Goal: Transaction & Acquisition: Purchase product/service

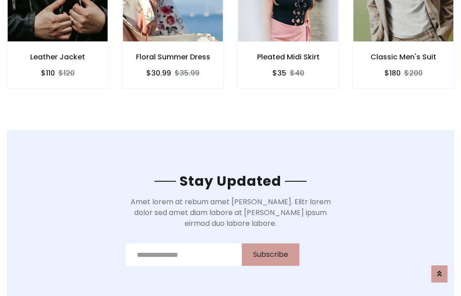
scroll to position [1355, 0]
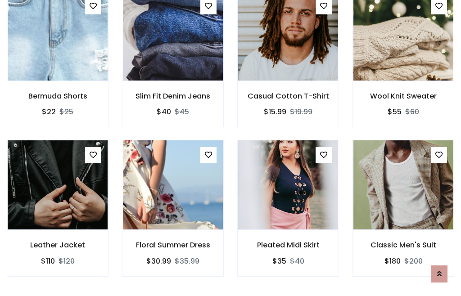
click at [230, 148] on div "Pleated Midi Skirt $35 $40" at bounding box center [287, 214] width 115 height 149
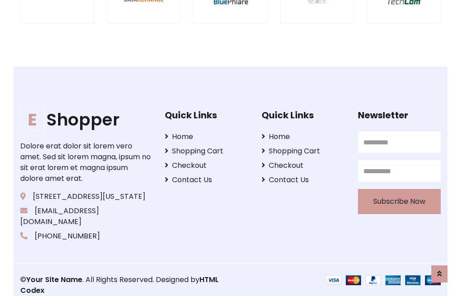
scroll to position [1712, 0]
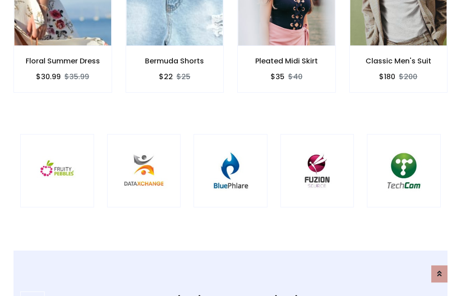
click at [230, 148] on img at bounding box center [230, 170] width 51 height 51
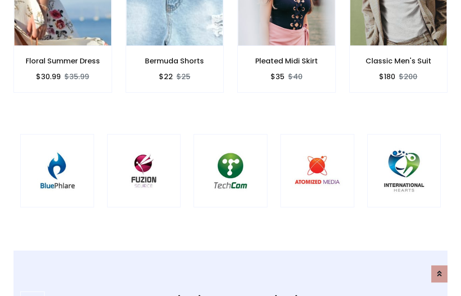
click at [230, 148] on img at bounding box center [230, 170] width 51 height 51
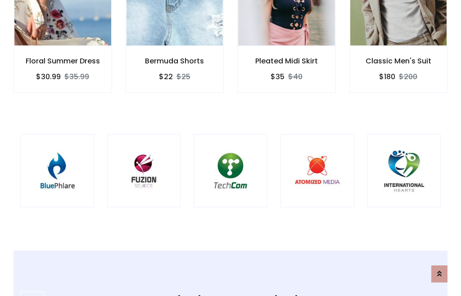
click at [230, 148] on img at bounding box center [230, 170] width 51 height 51
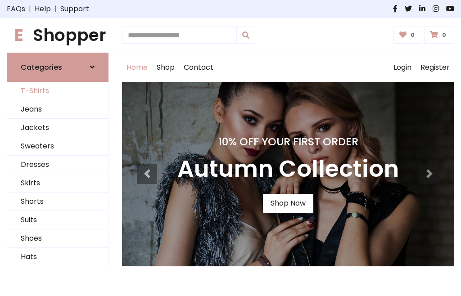
click at [58, 91] on link "T-Shirts" at bounding box center [57, 91] width 101 height 18
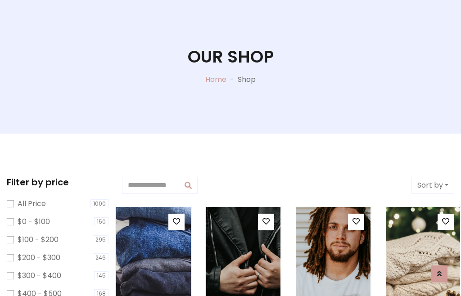
scroll to position [46, 0]
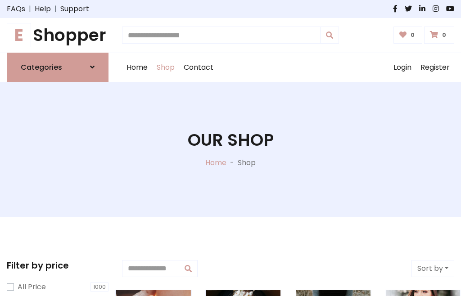
click at [58, 35] on h1 "E Shopper" at bounding box center [58, 35] width 102 height 20
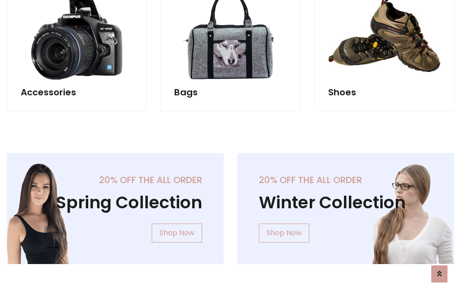
scroll to position [874, 0]
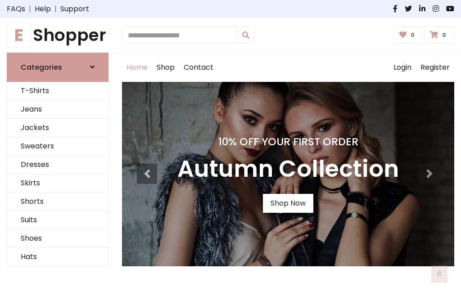
scroll to position [295, 0]
